Goal: Information Seeking & Learning: Learn about a topic

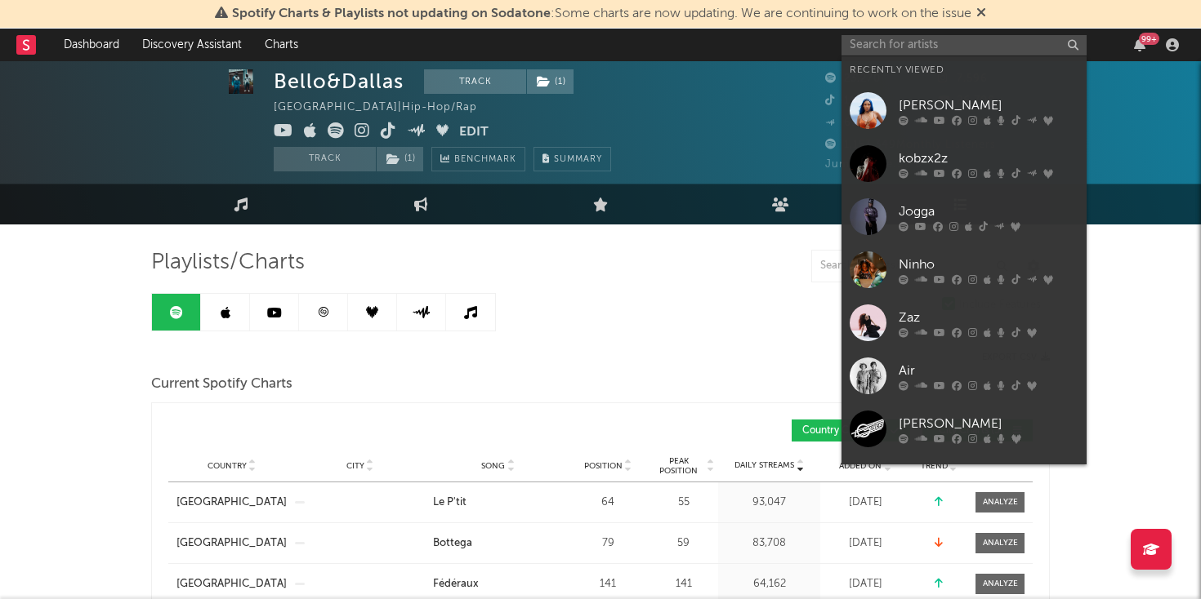
scroll to position [11, 0]
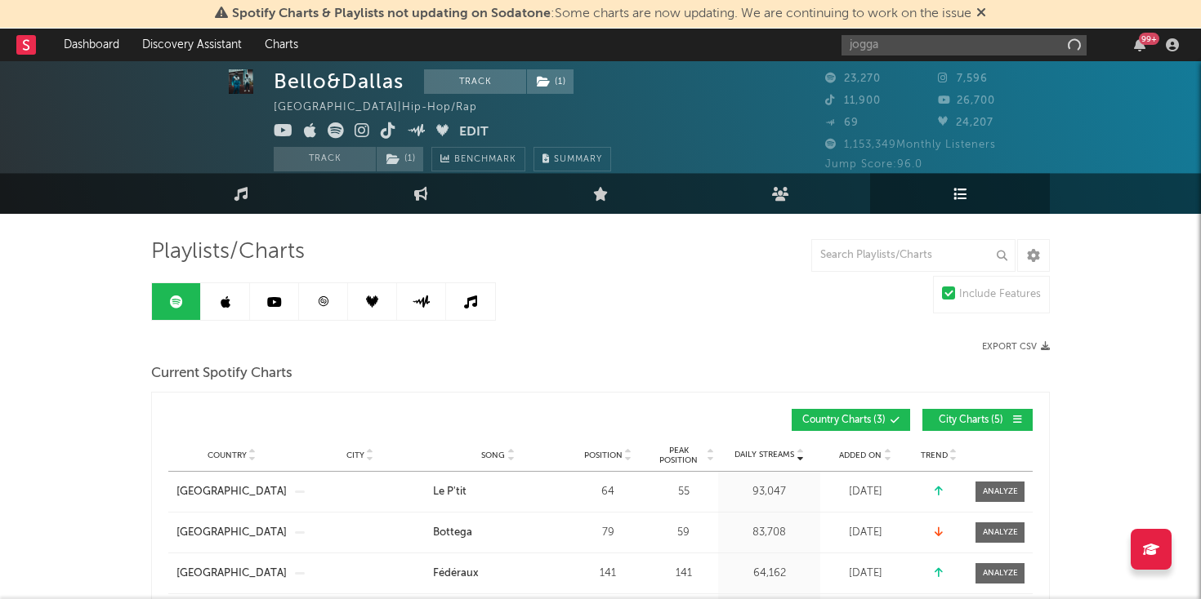
click at [887, 44] on input "jogga" at bounding box center [963, 45] width 245 height 20
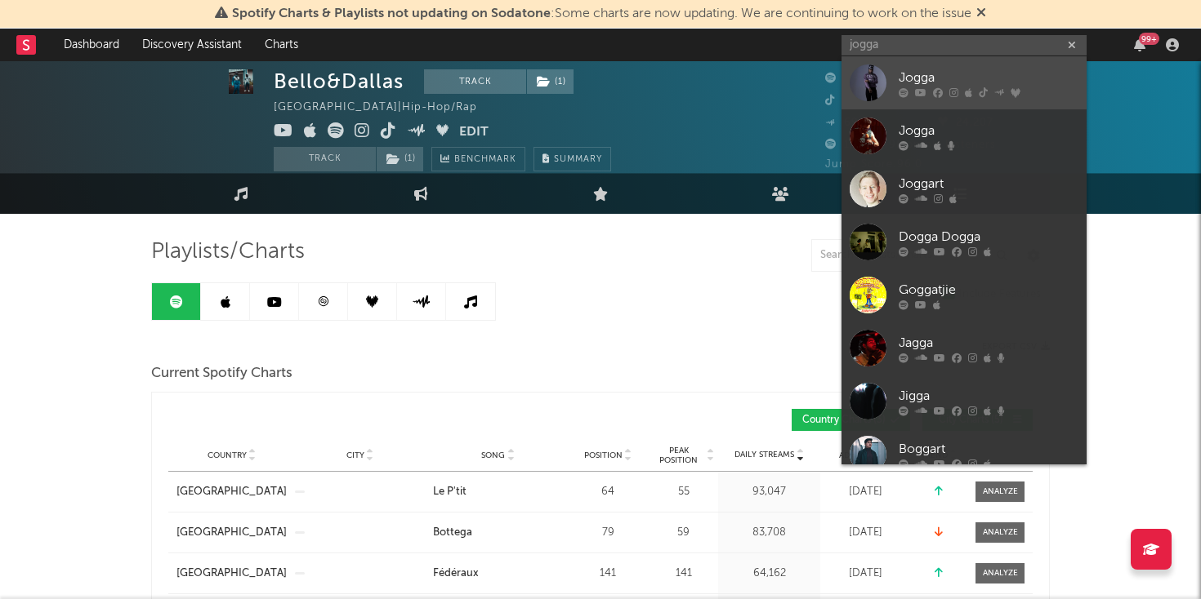
type input "jogga"
click at [864, 81] on div at bounding box center [867, 83] width 37 height 37
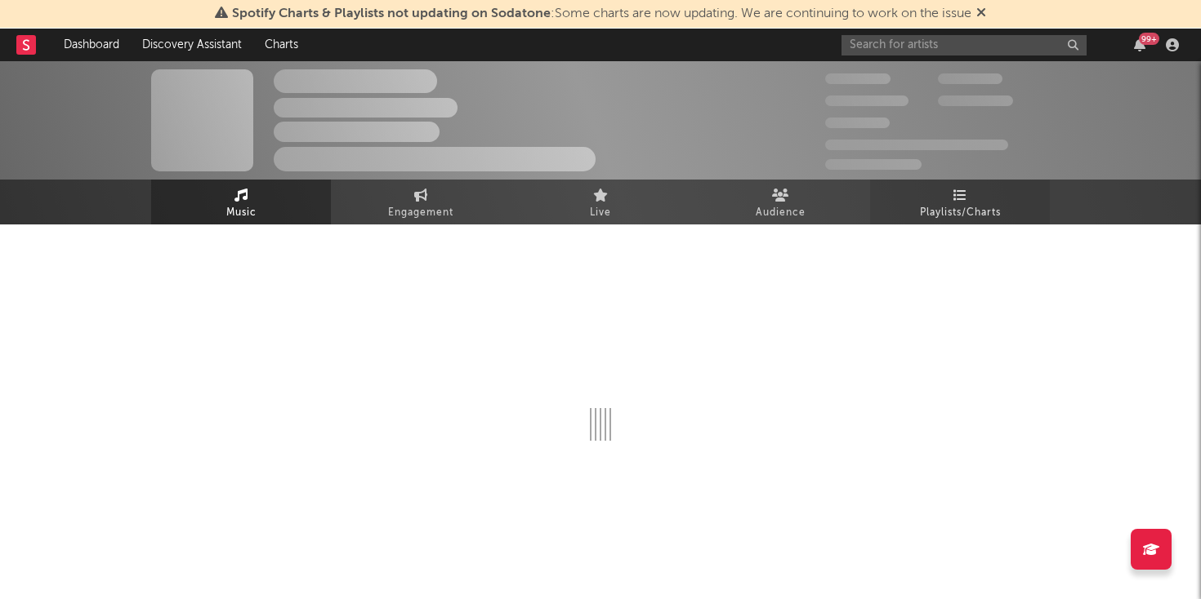
click at [957, 200] on icon at bounding box center [960, 195] width 14 height 13
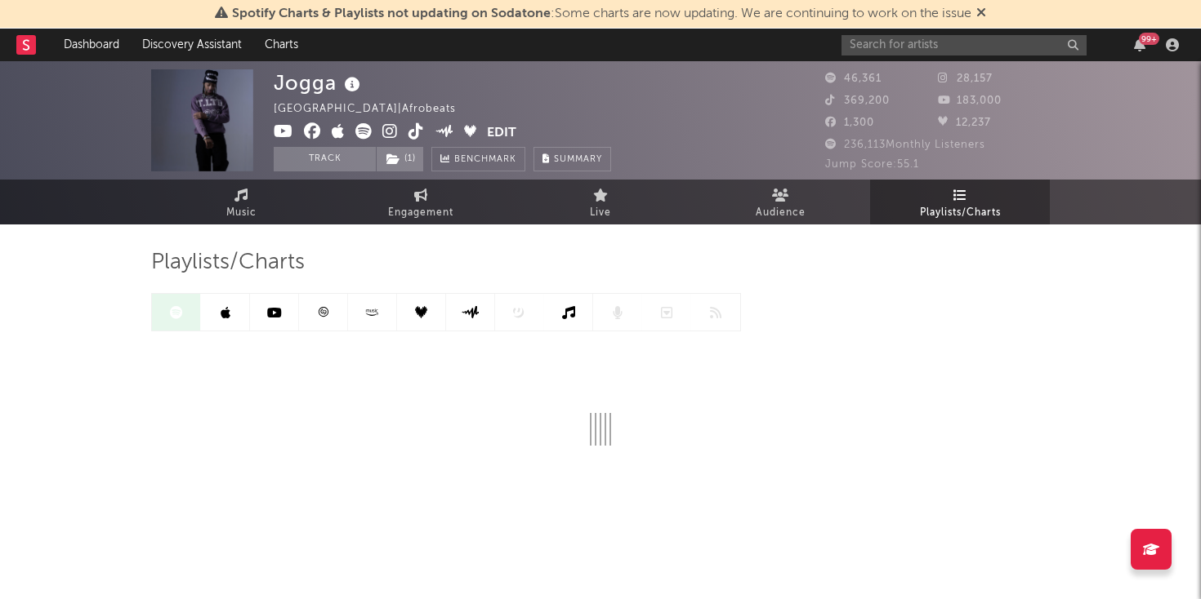
click at [327, 316] on icon at bounding box center [323, 312] width 12 height 12
